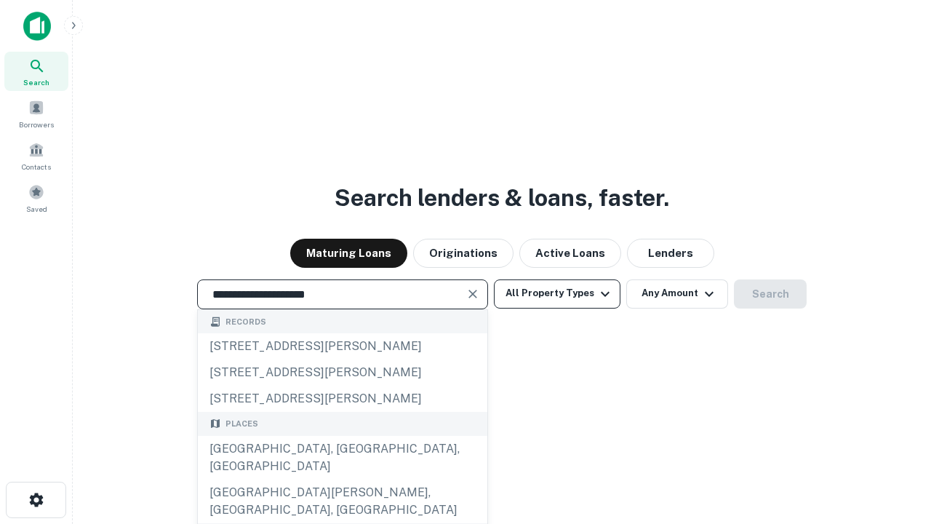
click at [342, 479] on div "[GEOGRAPHIC_DATA], [GEOGRAPHIC_DATA], [GEOGRAPHIC_DATA]" at bounding box center [342, 458] width 289 height 44
click at [557, 293] on button "All Property Types" at bounding box center [557, 293] width 127 height 29
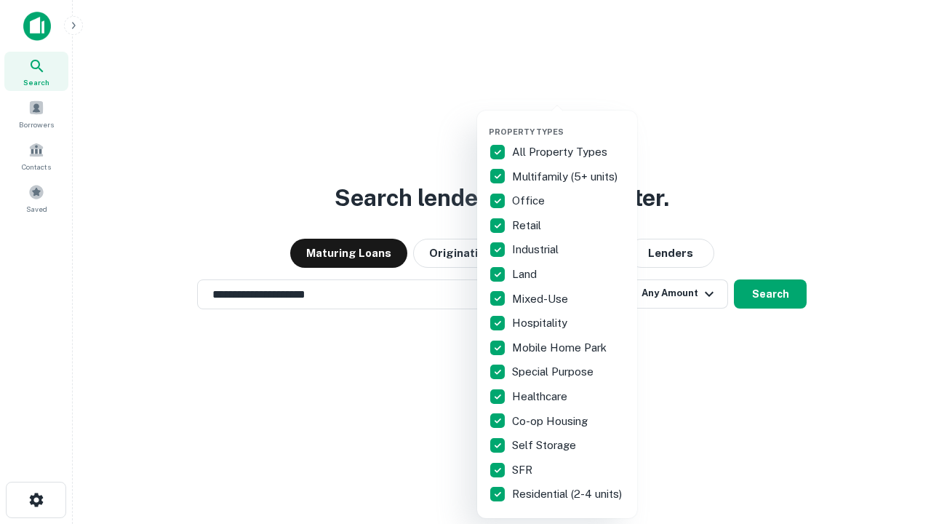
type input "**********"
click at [569, 122] on button "button" at bounding box center [569, 122] width 160 height 1
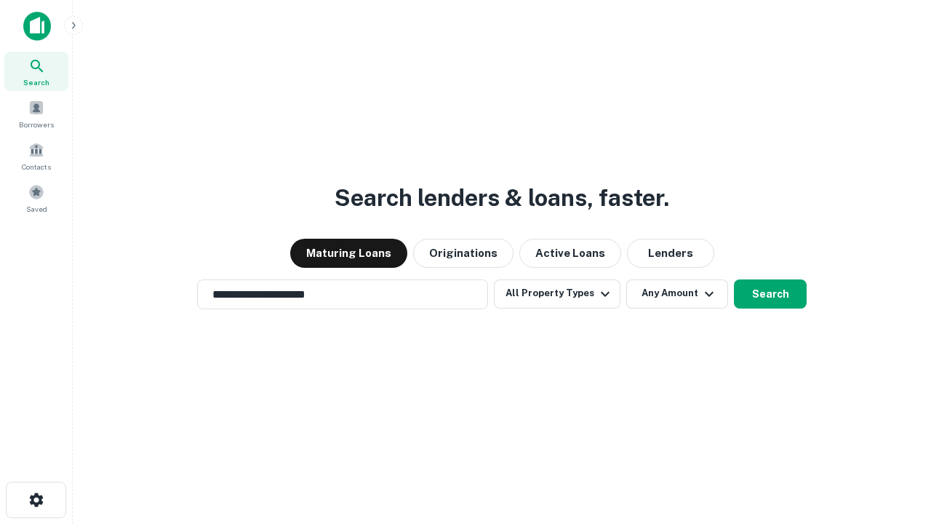
scroll to position [23, 0]
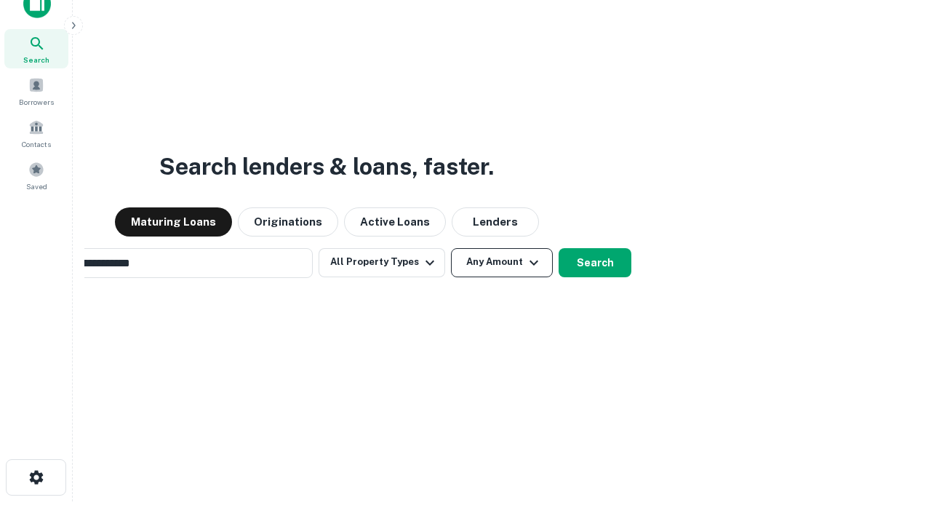
click at [451, 248] on button "Any Amount" at bounding box center [502, 262] width 102 height 29
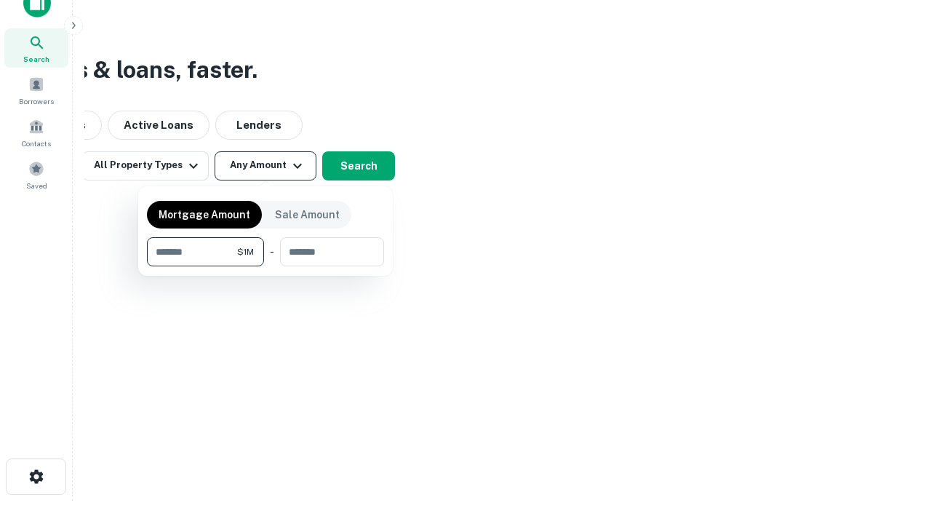
type input "*******"
click at [265, 266] on button "button" at bounding box center [265, 266] width 237 height 1
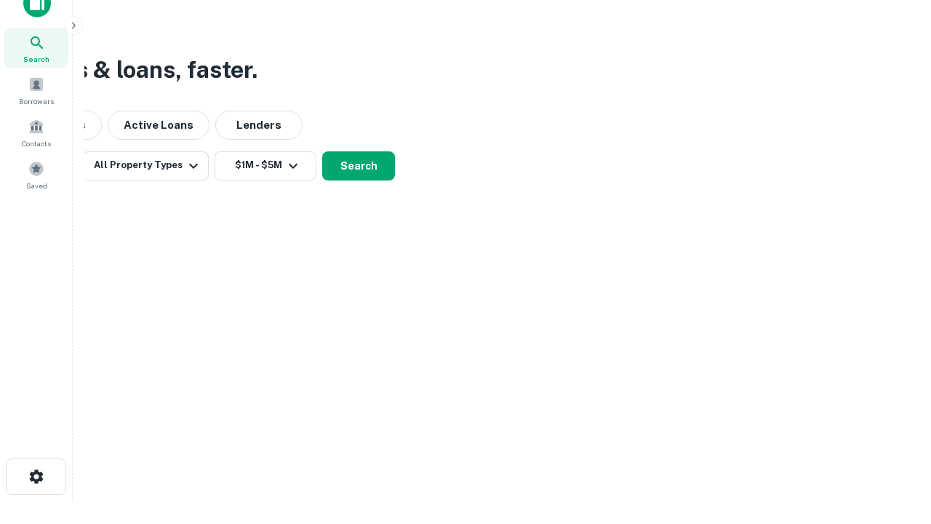
scroll to position [23, 0]
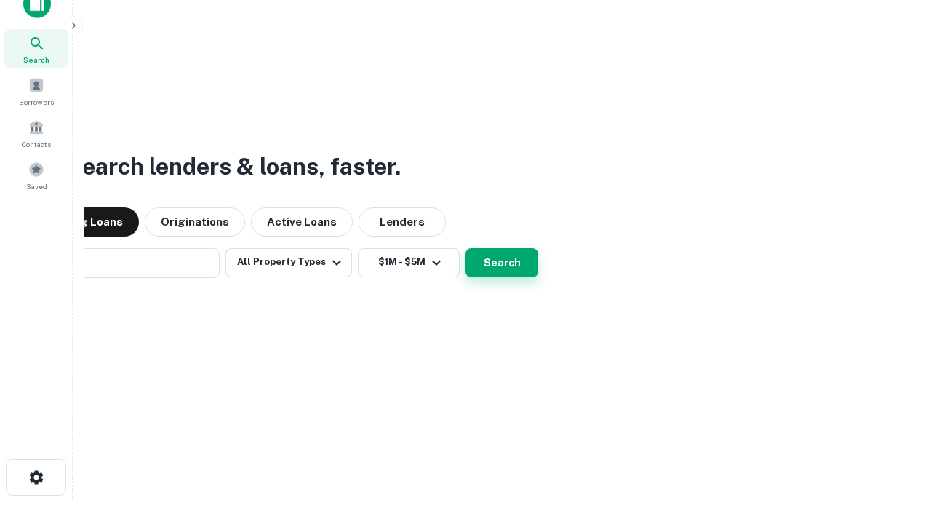
click at [465, 248] on button "Search" at bounding box center [501, 262] width 73 height 29
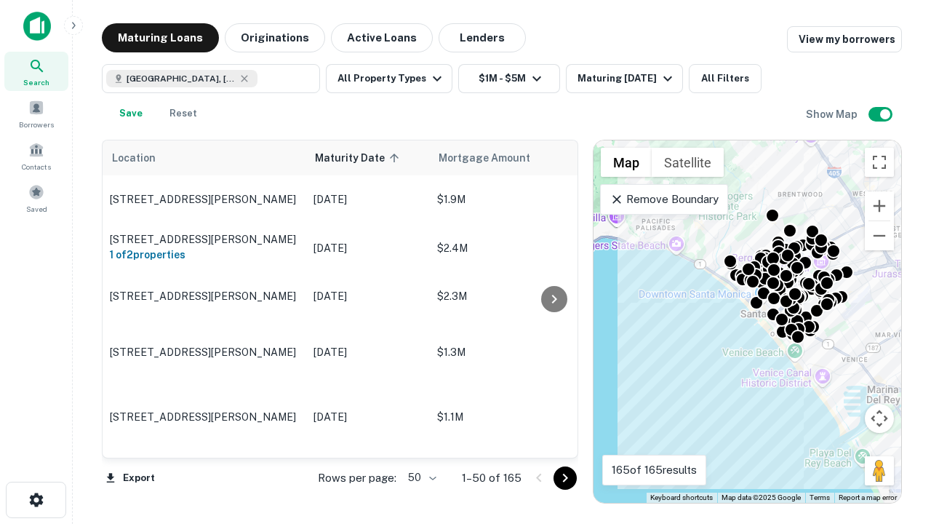
click at [420, 477] on body "Search Borrowers Contacts Saved Maturing Loans Originations Active Loans Lender…" at bounding box center [465, 262] width 931 height 524
click at [420, 441] on li "25" at bounding box center [420, 441] width 42 height 26
